Goal: Check status: Check status

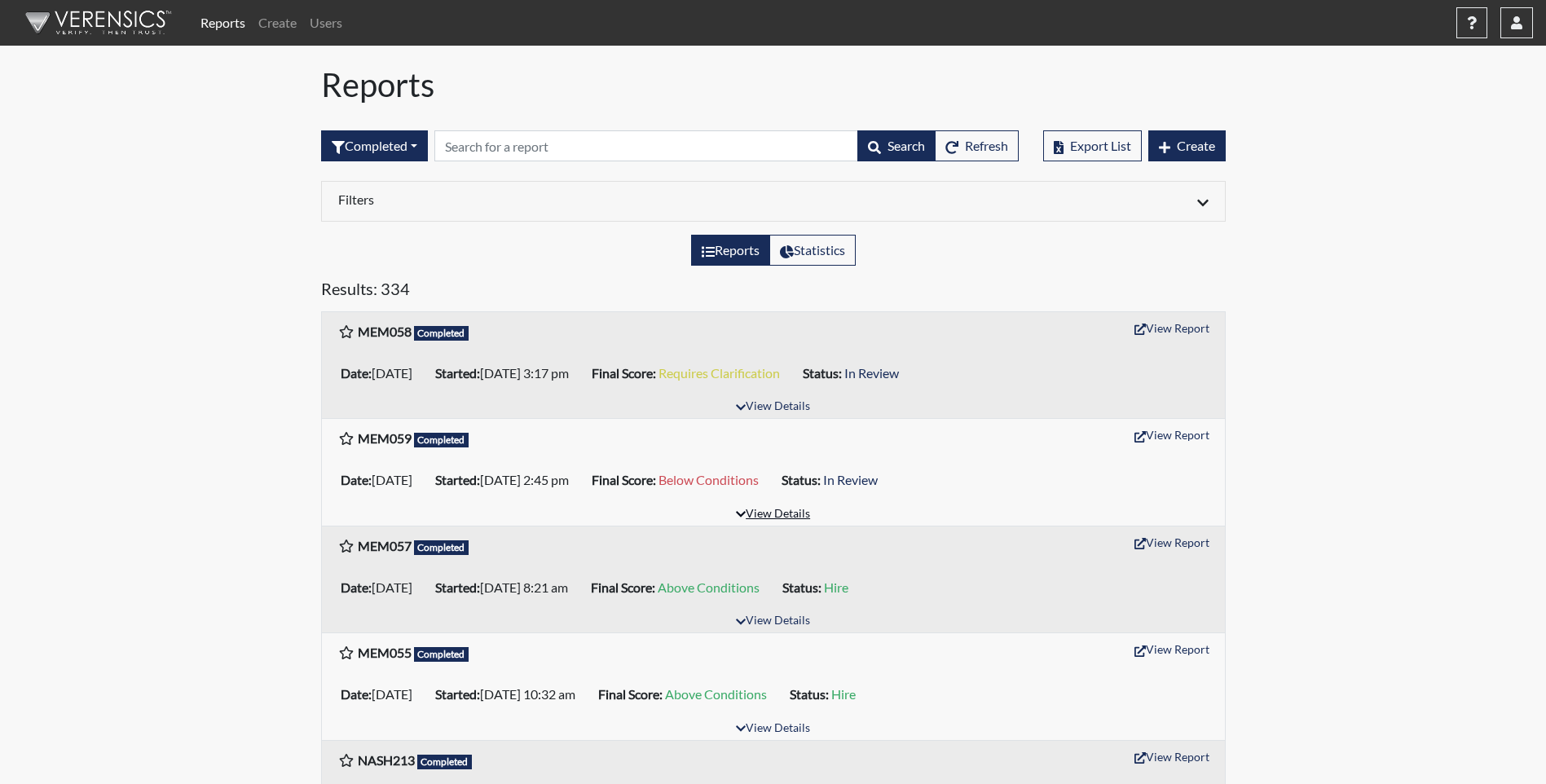
click at [783, 513] on button "View Details" at bounding box center [773, 514] width 89 height 22
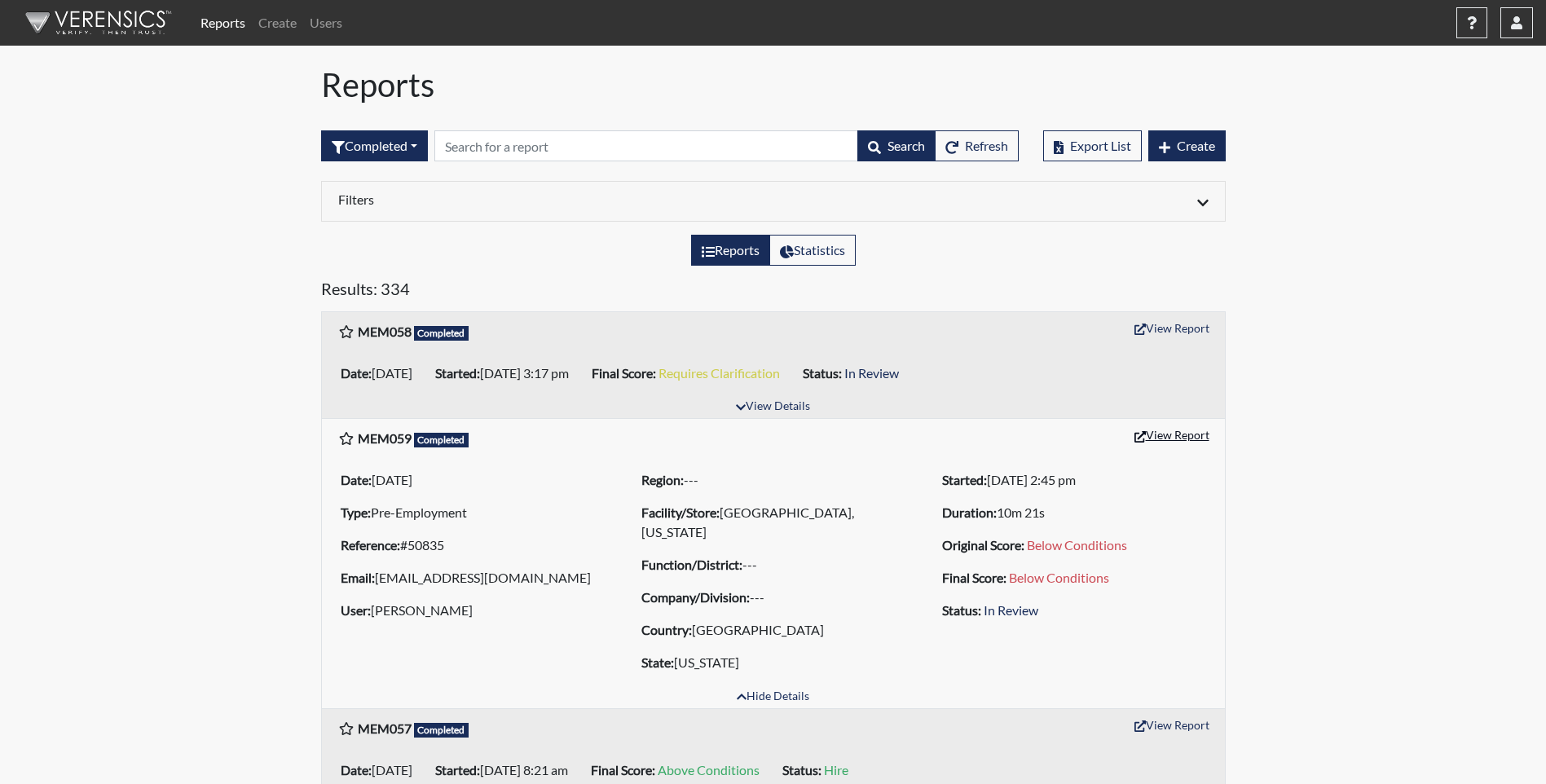
click at [1166, 433] on button "View Report" at bounding box center [1172, 434] width 90 height 25
click at [761, 403] on button "View Details" at bounding box center [773, 406] width 89 height 22
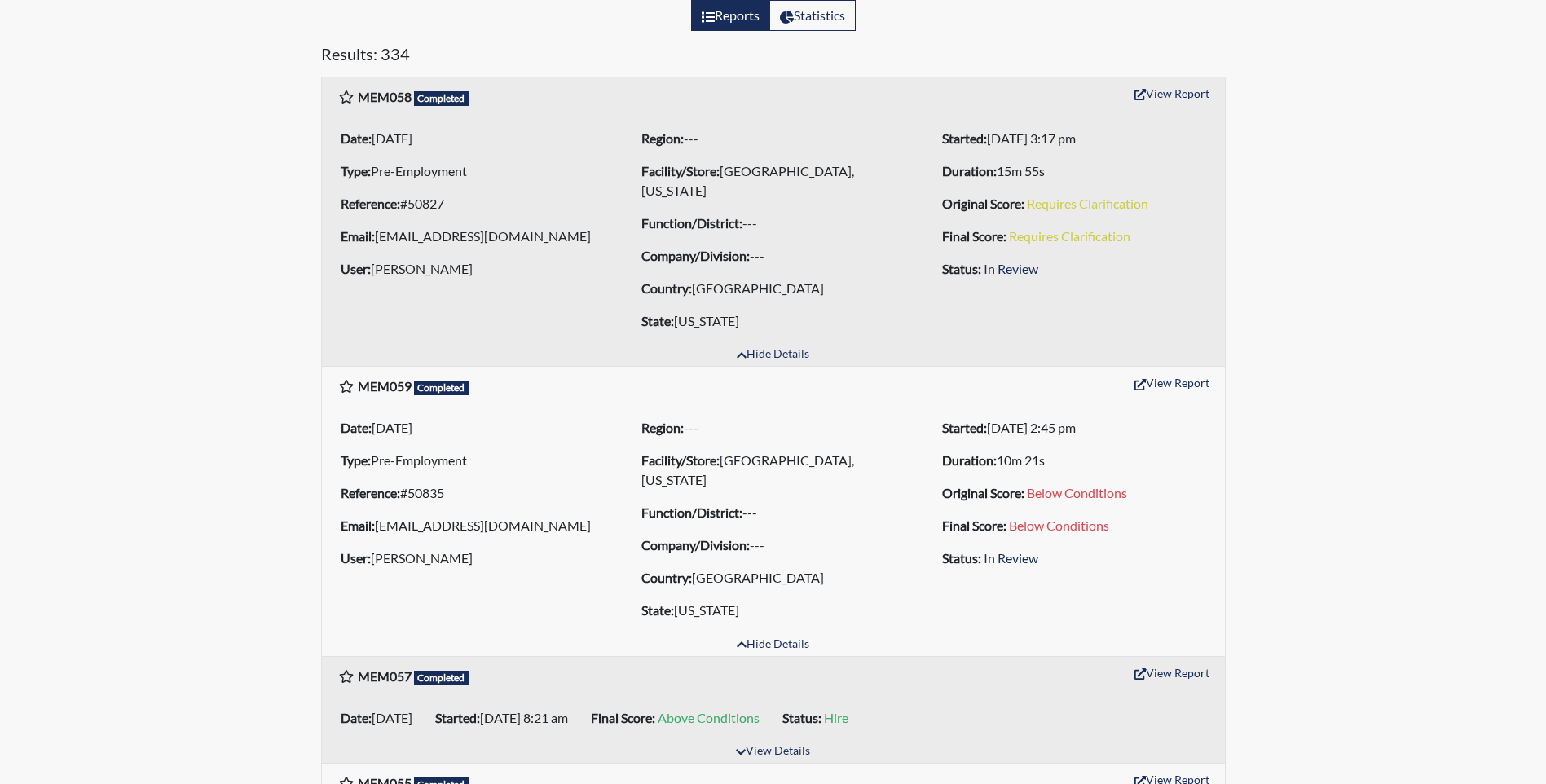
scroll to position [245, 0]
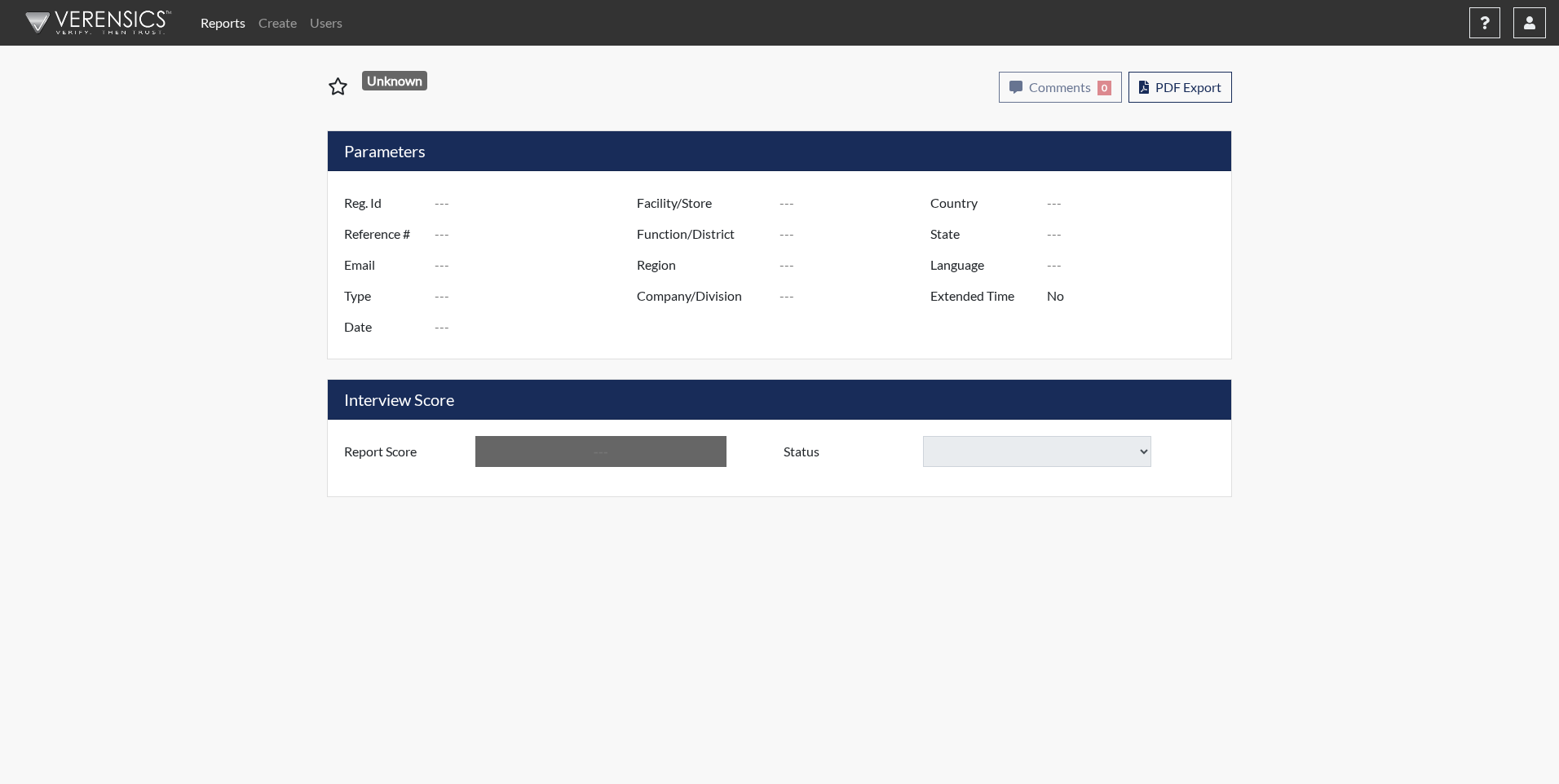
type input "MEM059"
type input "50835"
type input "[EMAIL_ADDRESS][DOMAIN_NAME]"
type input "Pre-Employment"
type input "[DATE]"
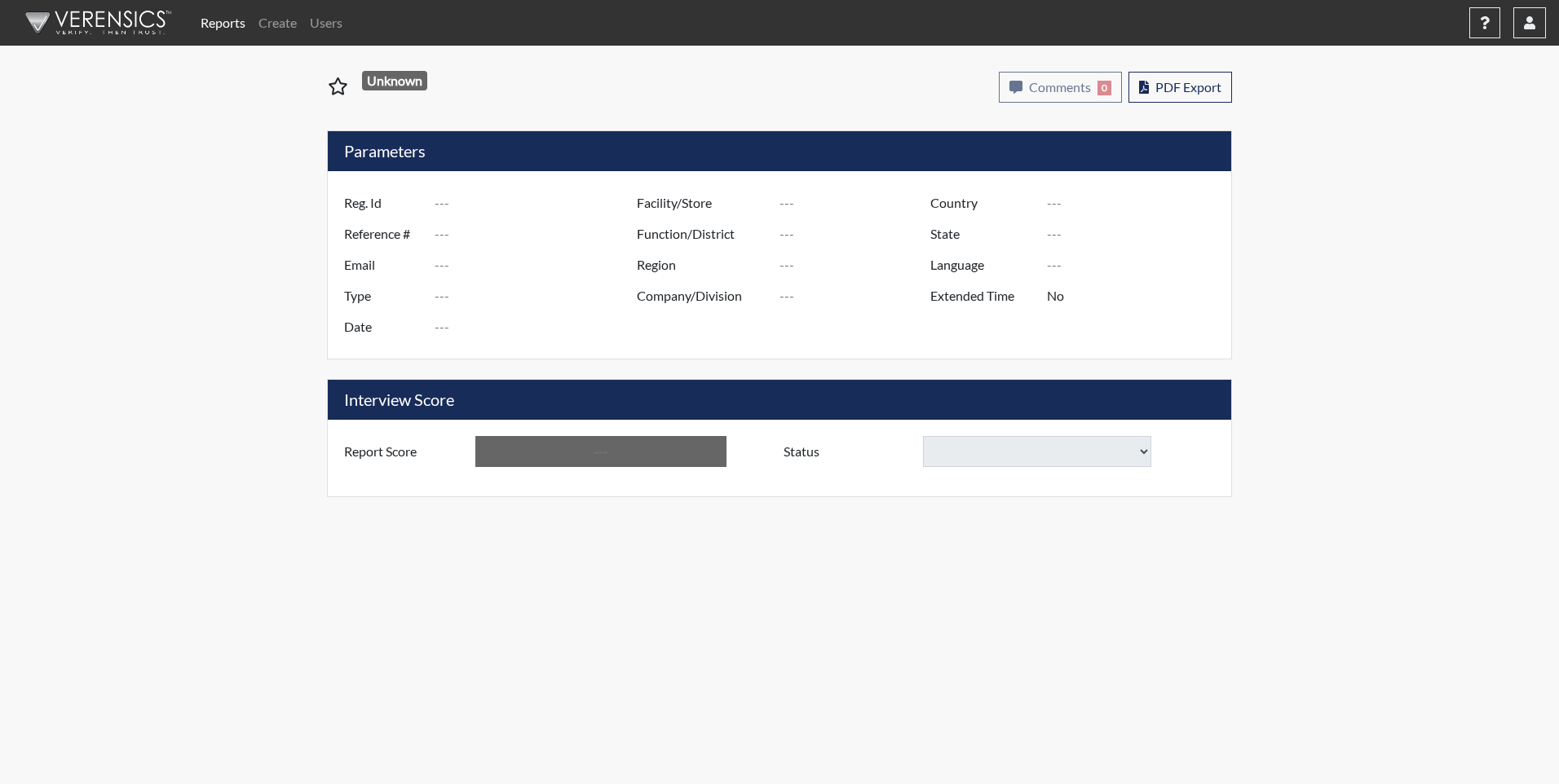
type input "[GEOGRAPHIC_DATA], [US_STATE]"
type input "[GEOGRAPHIC_DATA]"
type input "[US_STATE]"
type input "English"
type input "Below Conditions"
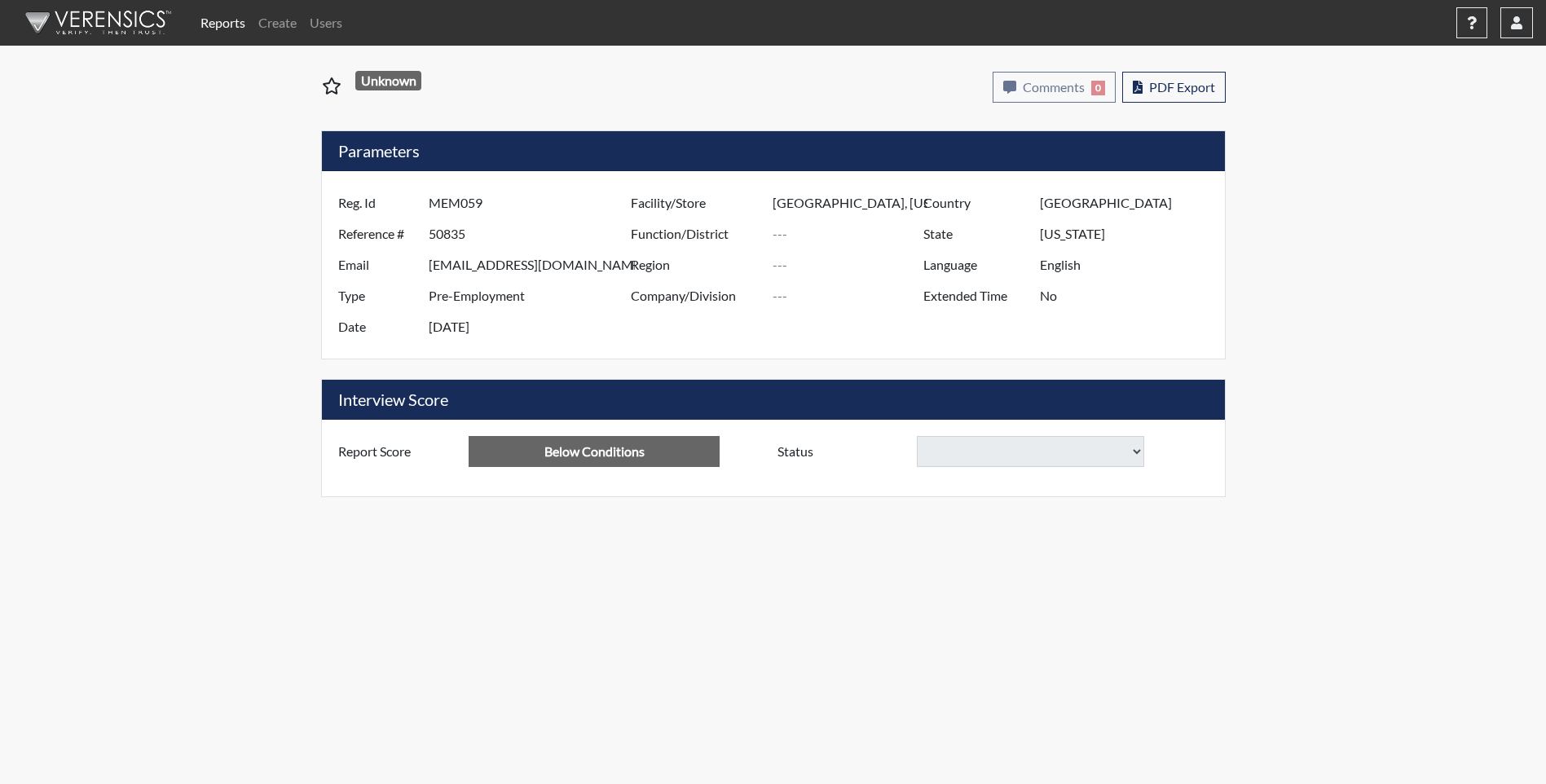
select select
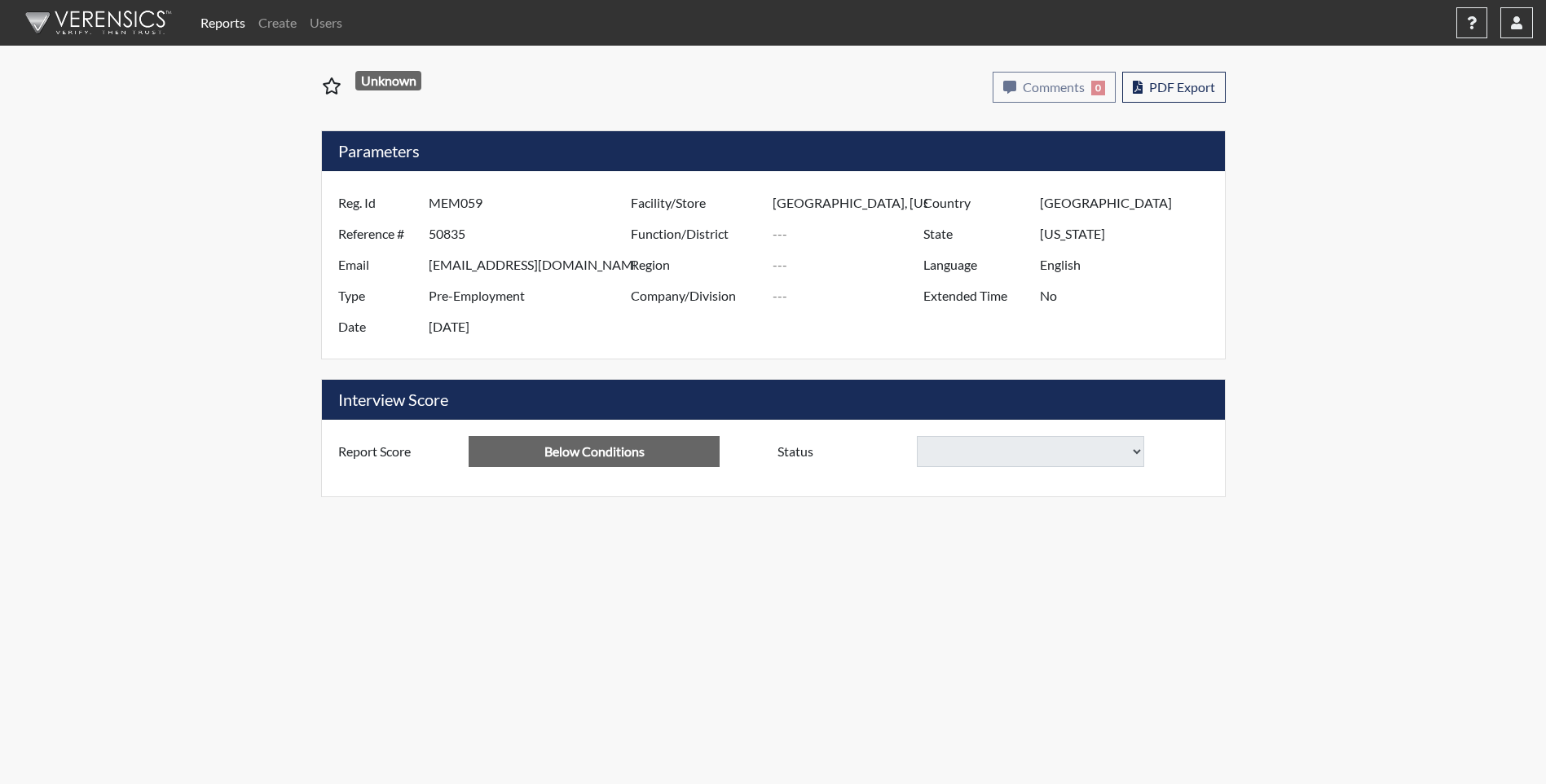
select select
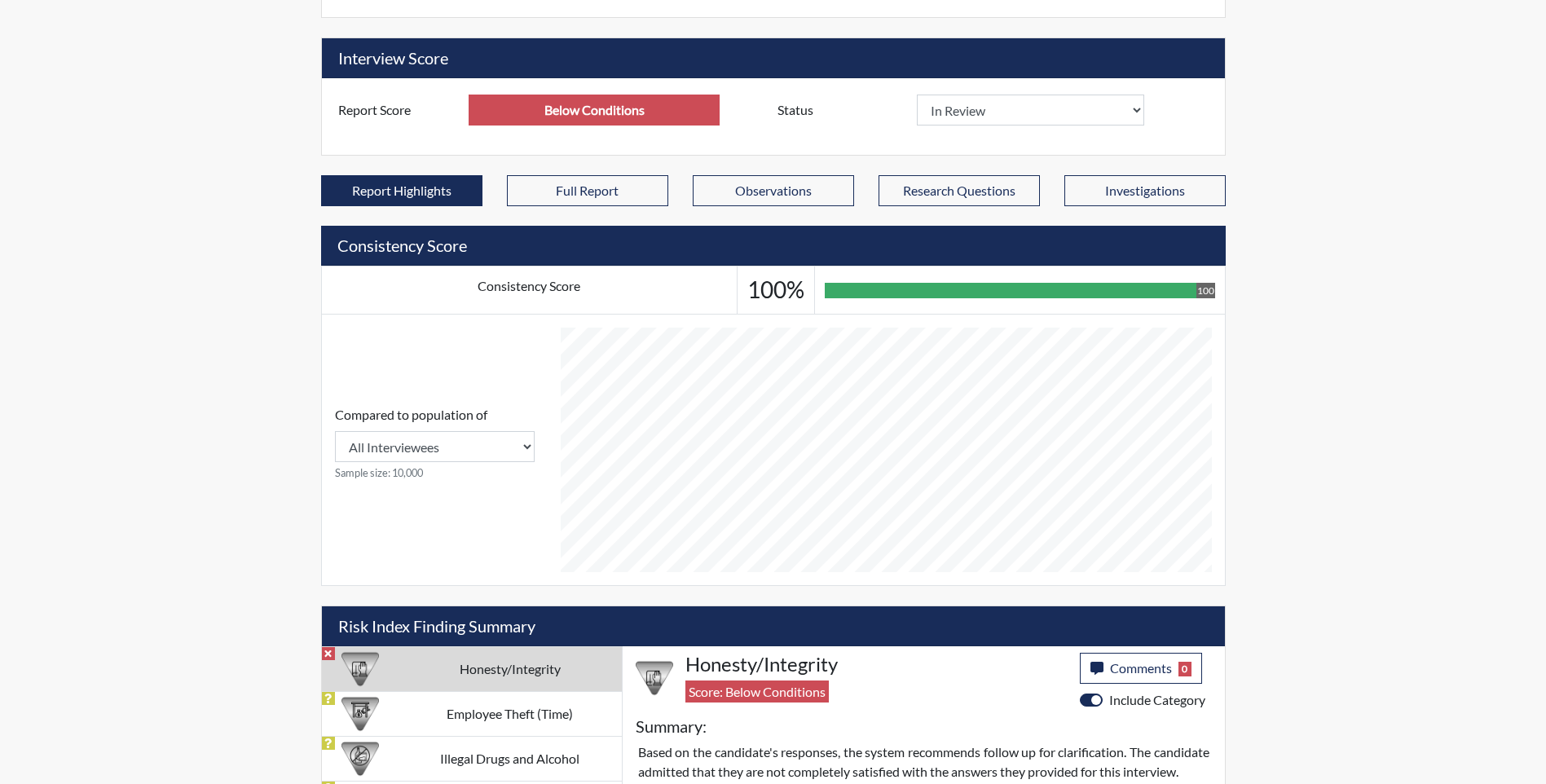
scroll to position [339, 0]
